Goal: Task Accomplishment & Management: Manage account settings

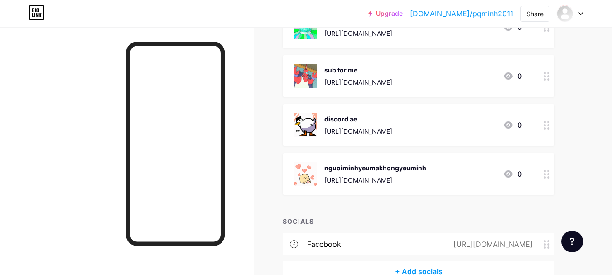
scroll to position [188, 0]
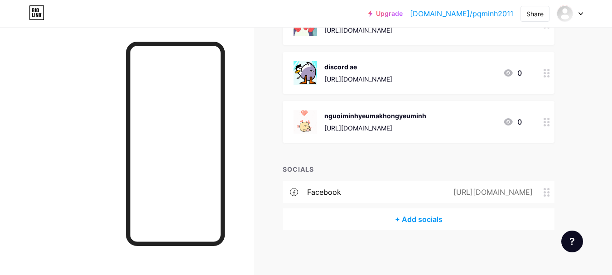
click at [541, 197] on div "[URL][DOMAIN_NAME]" at bounding box center [491, 192] width 105 height 11
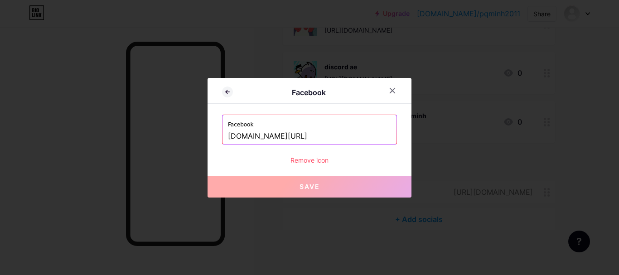
drag, startPoint x: 351, startPoint y: 135, endPoint x: 331, endPoint y: 133, distance: 20.0
click at [331, 133] on input "[DOMAIN_NAME][URL]" at bounding box center [309, 136] width 163 height 15
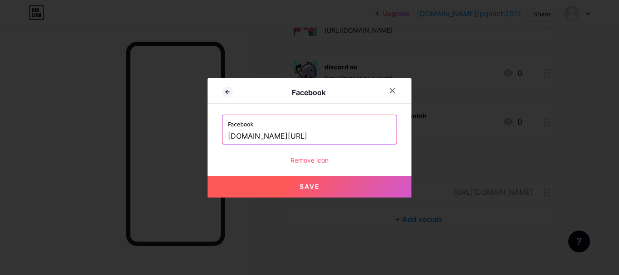
click at [346, 178] on button "Save" at bounding box center [310, 187] width 204 height 22
type input "[URL][DOMAIN_NAME]"
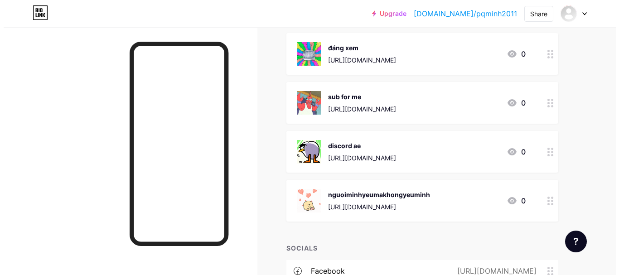
scroll to position [104, 0]
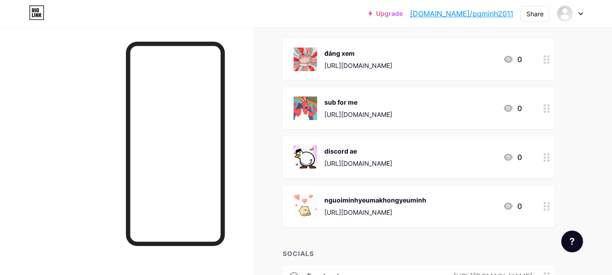
click at [507, 203] on icon at bounding box center [508, 206] width 9 height 7
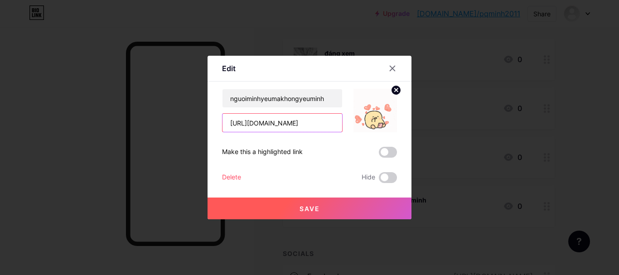
click at [303, 124] on input "[URL][DOMAIN_NAME]" at bounding box center [282, 123] width 120 height 18
click at [332, 126] on input "[URL][DOMAIN_NAME]" at bounding box center [282, 123] width 120 height 18
drag, startPoint x: 333, startPoint y: 125, endPoint x: 319, endPoint y: 121, distance: 14.9
click at [319, 121] on input "[URL][DOMAIN_NAME]" at bounding box center [282, 123] width 120 height 18
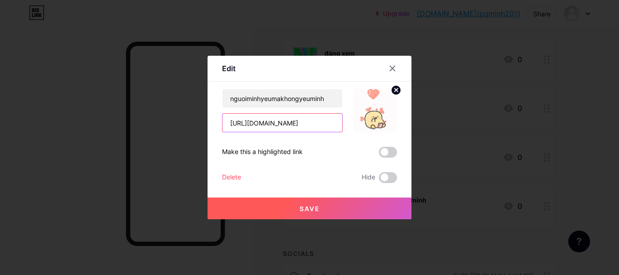
scroll to position [0, 43]
type input "[URL][DOMAIN_NAME]"
click at [386, 150] on span at bounding box center [388, 152] width 18 height 11
click at [379, 154] on input "checkbox" at bounding box center [379, 154] width 0 height 0
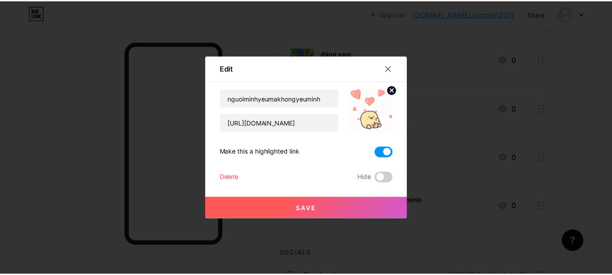
scroll to position [0, 0]
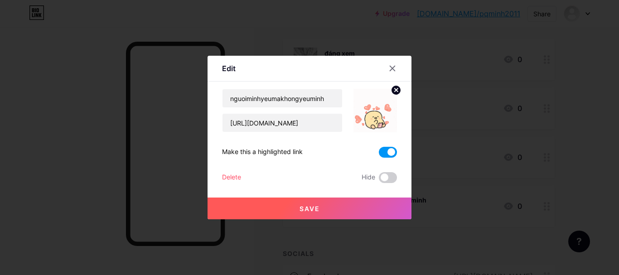
click at [369, 200] on button "Save" at bounding box center [310, 209] width 204 height 22
